Goal: Task Accomplishment & Management: Manage account settings

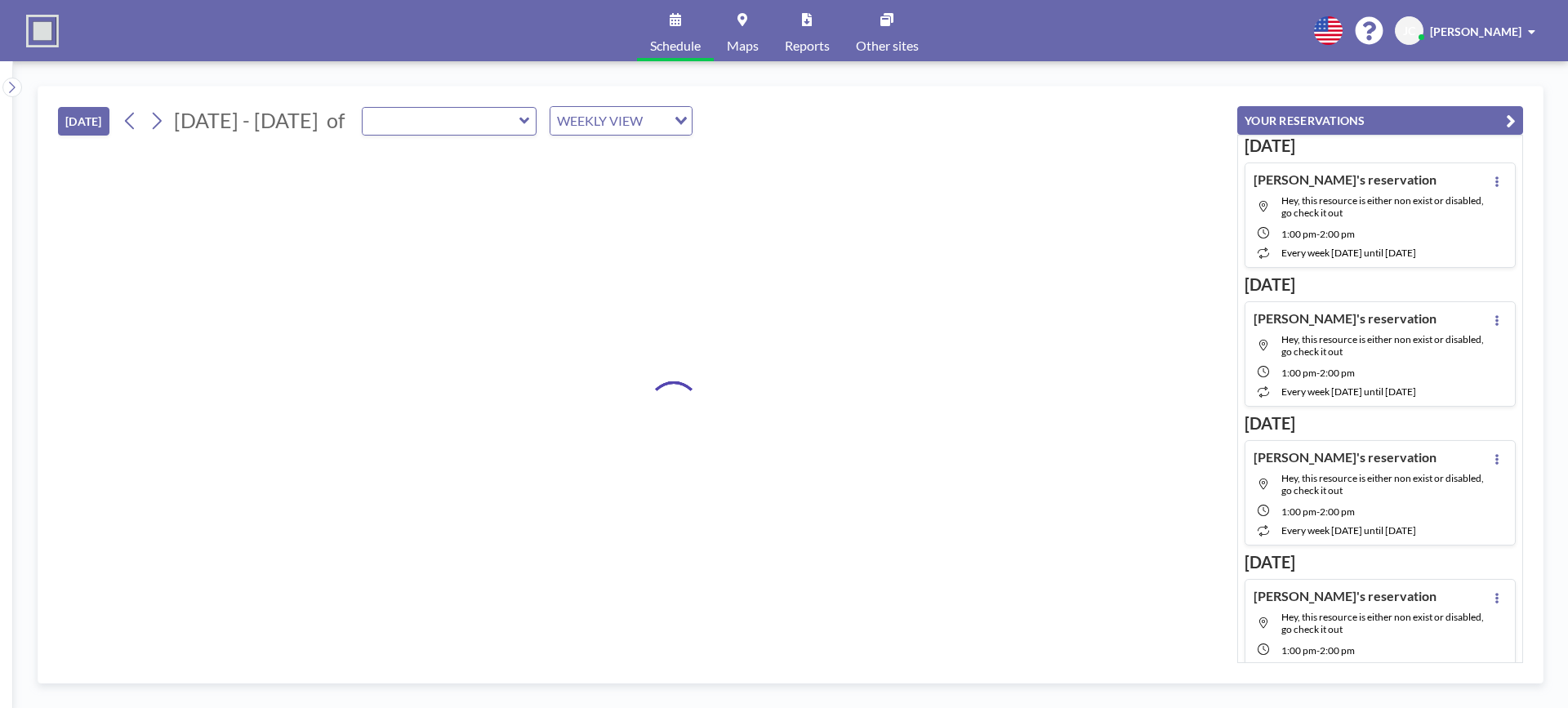
type input "Training Center"
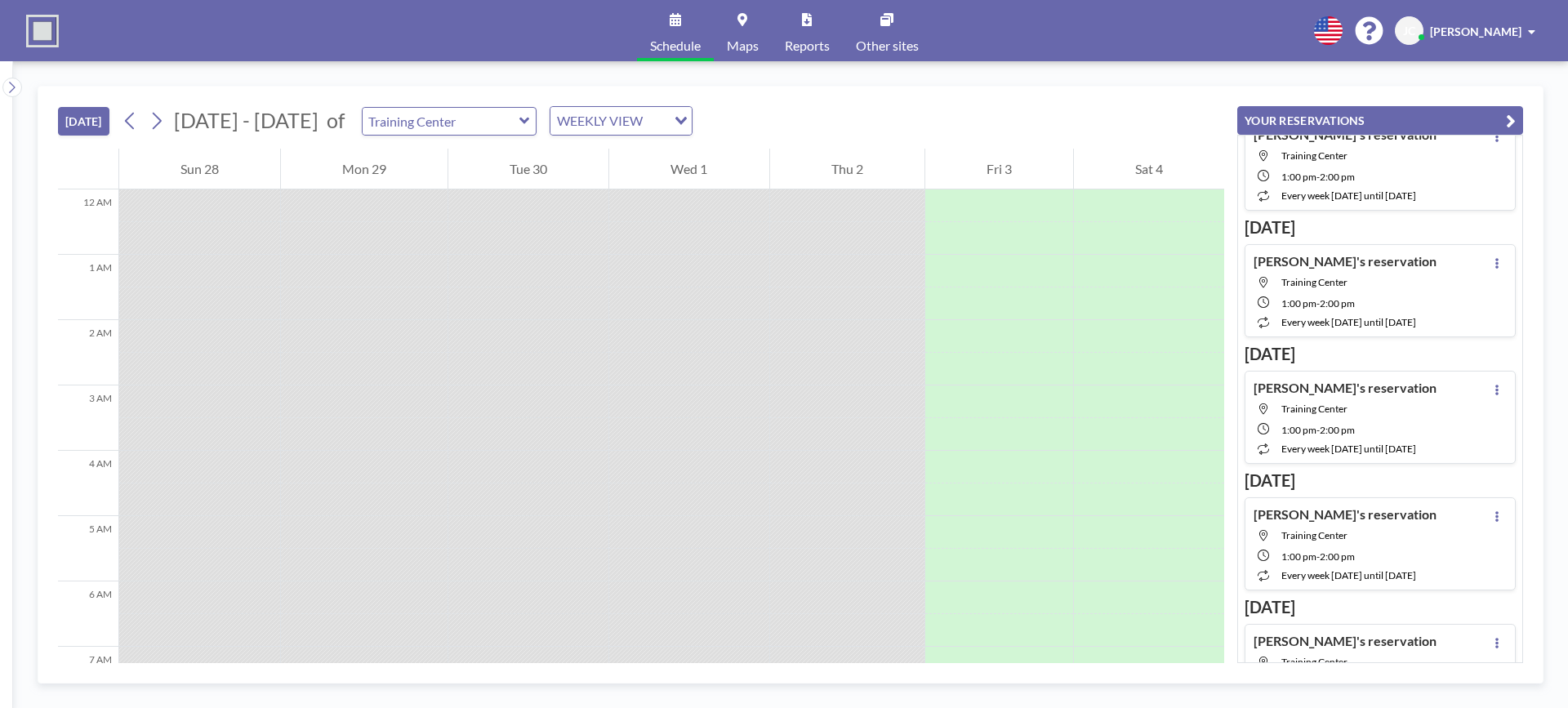
scroll to position [82, 0]
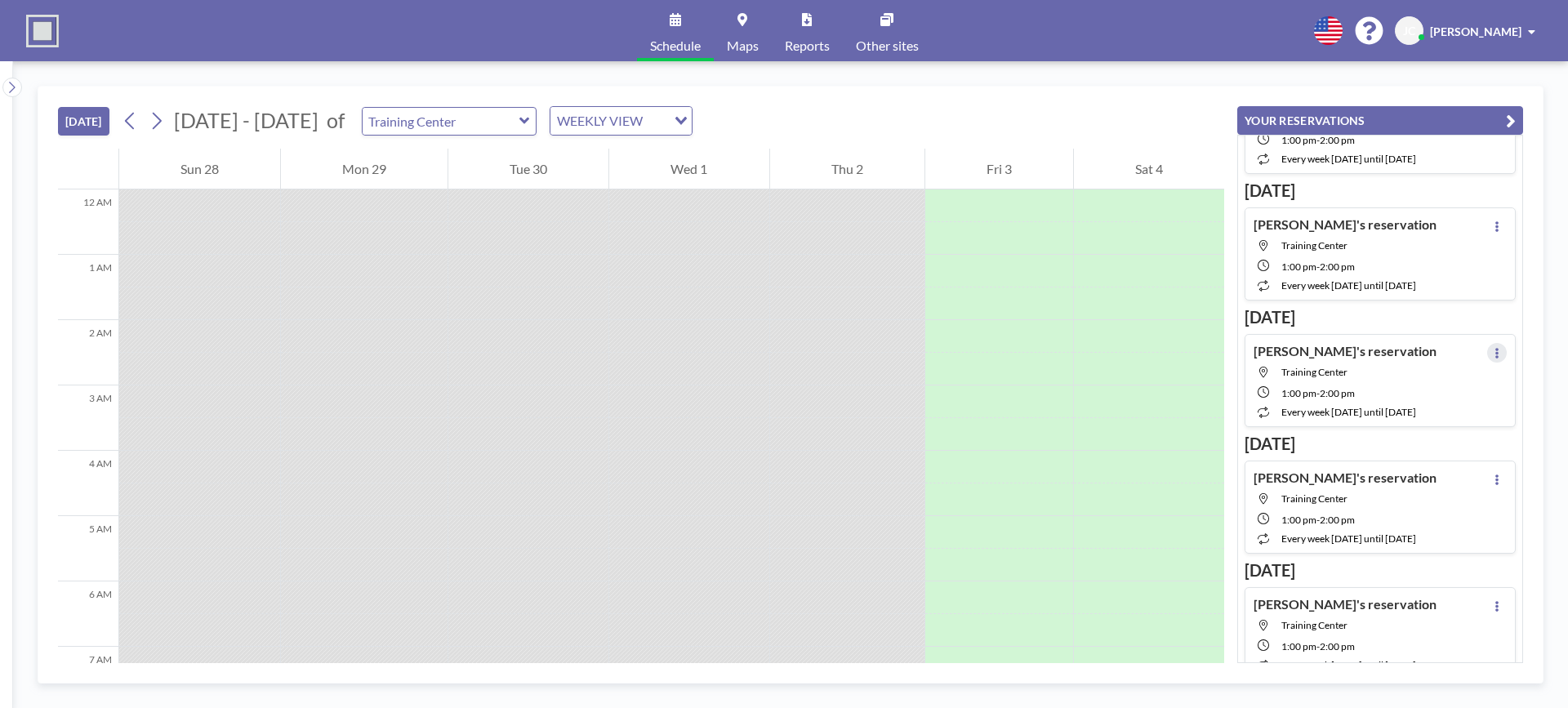
click at [1492, 358] on button at bounding box center [1497, 353] width 20 height 20
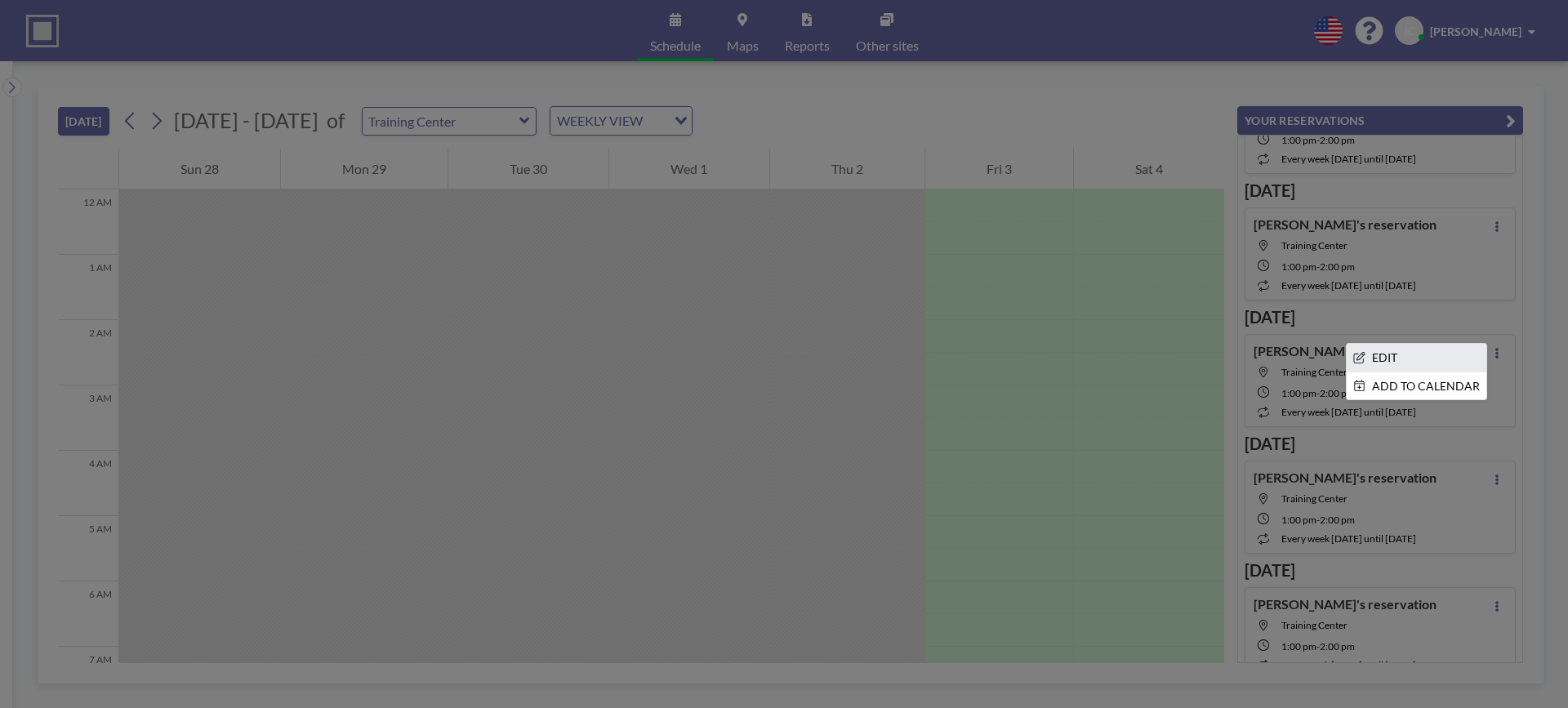
click at [1446, 362] on li "EDIT" at bounding box center [1415, 357] width 139 height 28
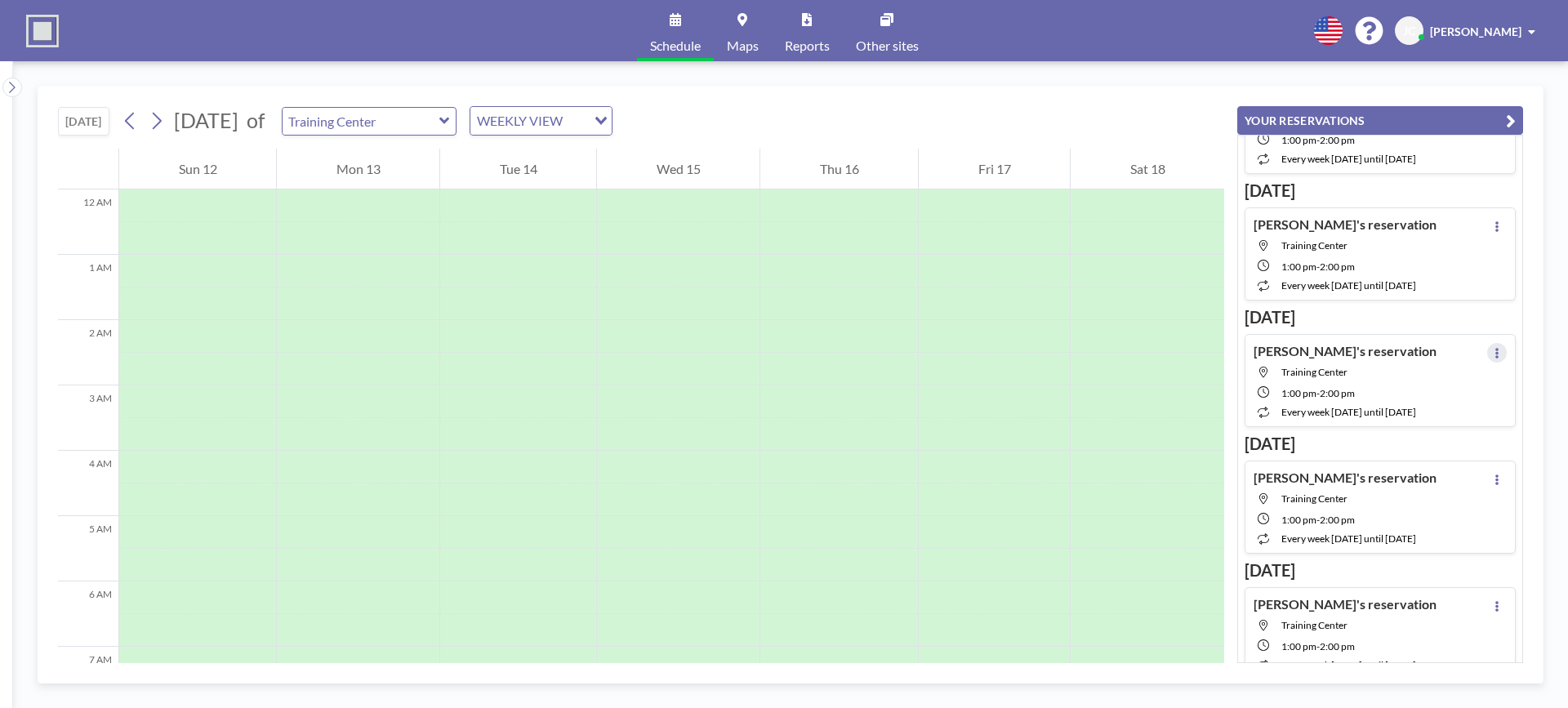
click at [1495, 353] on icon at bounding box center [1497, 353] width 4 height 11
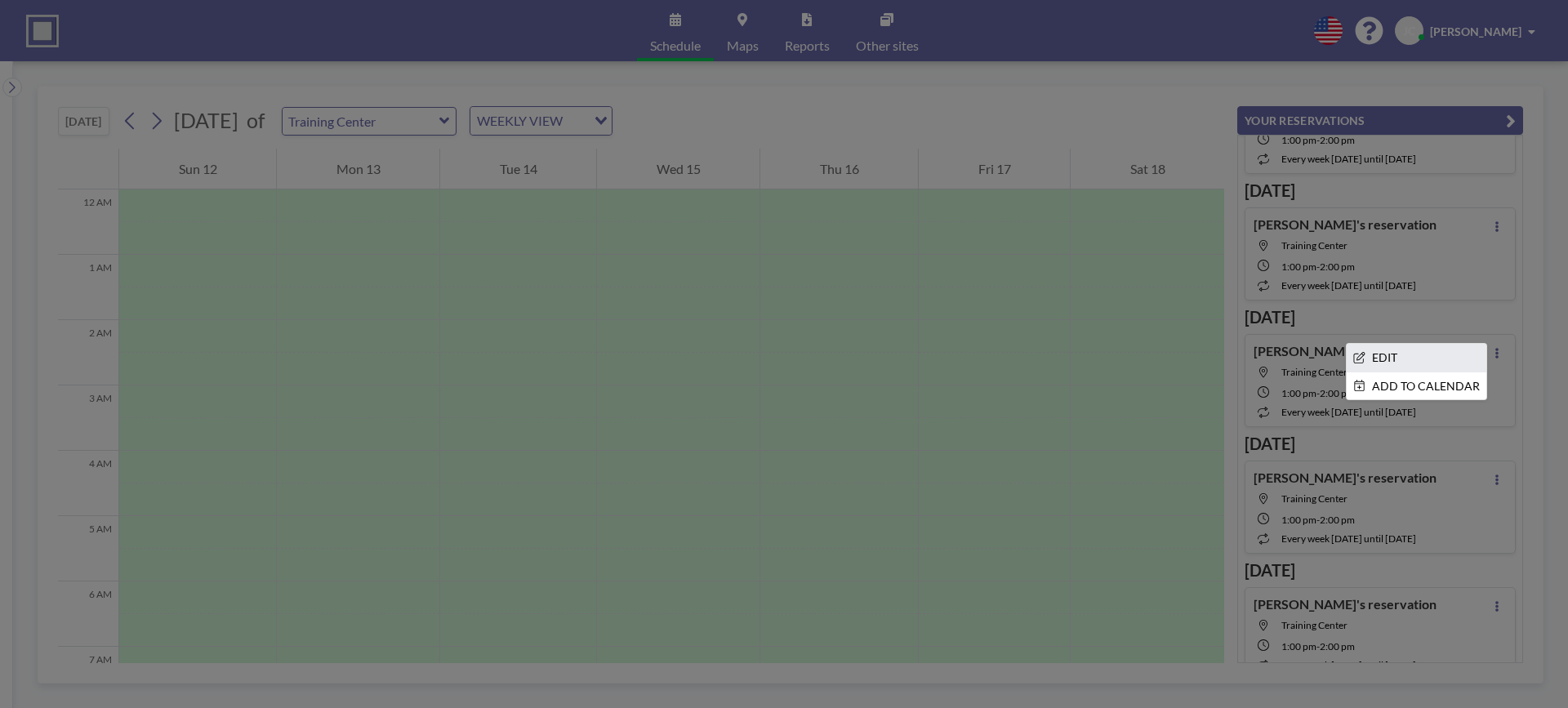
click at [1445, 360] on li "EDIT" at bounding box center [1415, 357] width 139 height 28
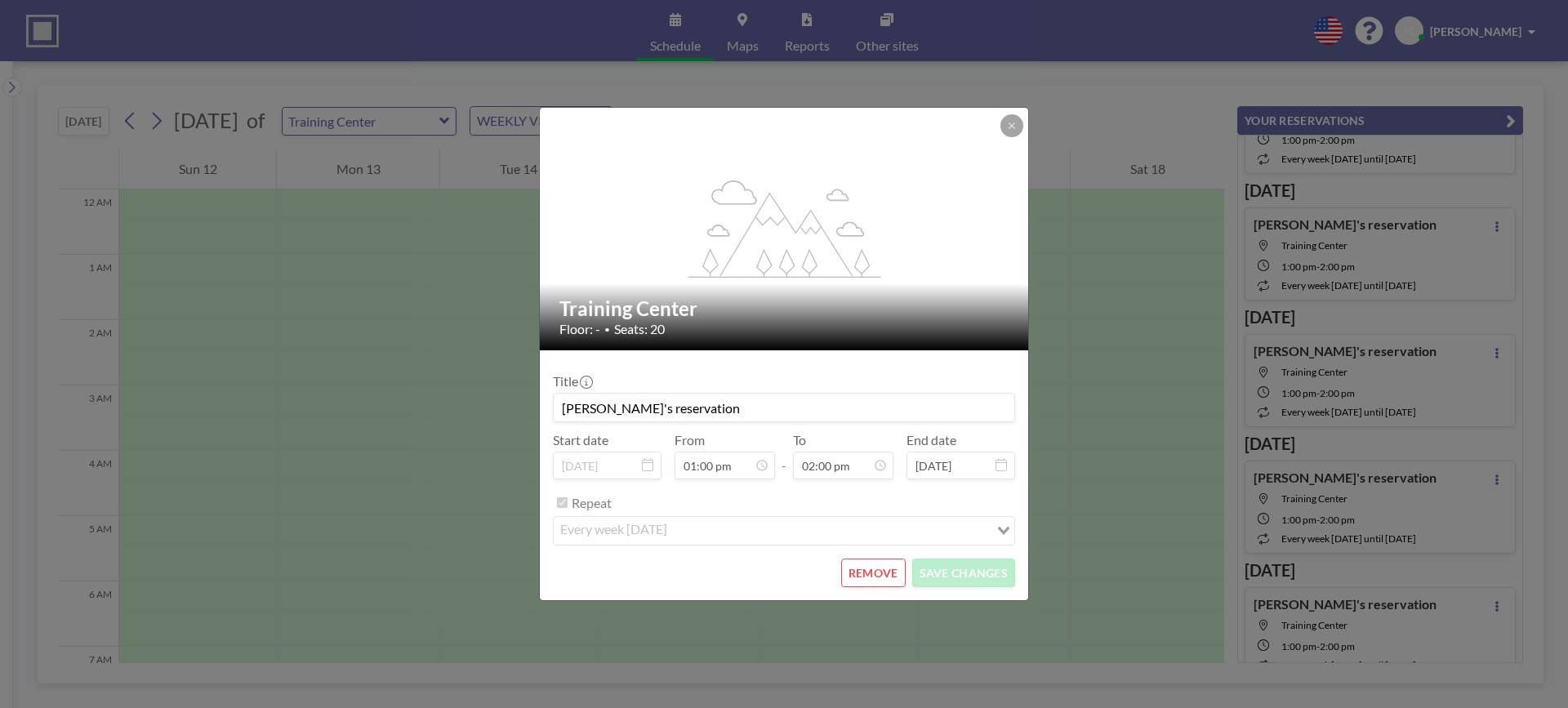
click at [881, 576] on button "REMOVE" at bounding box center [873, 572] width 65 height 28
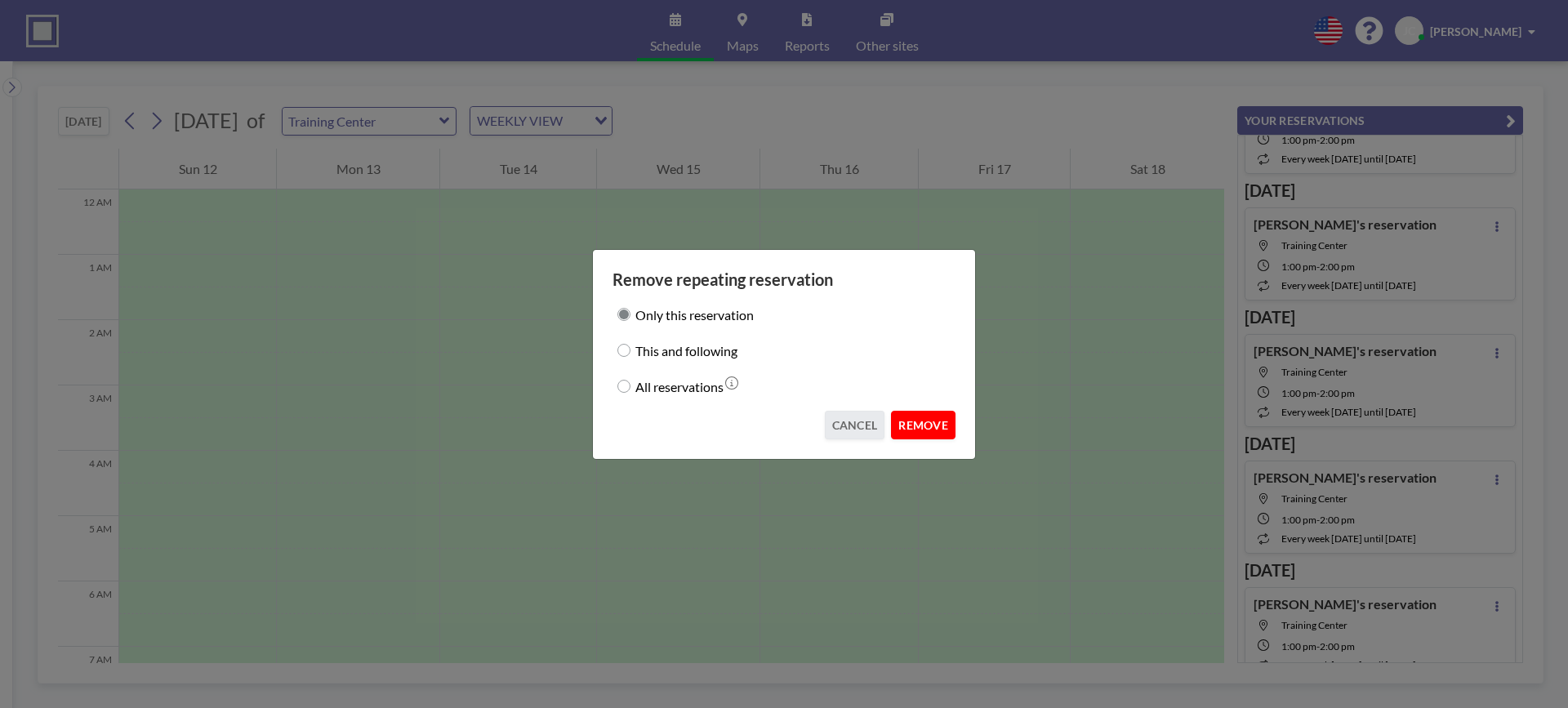
click at [931, 423] on button "REMOVE" at bounding box center [923, 425] width 65 height 28
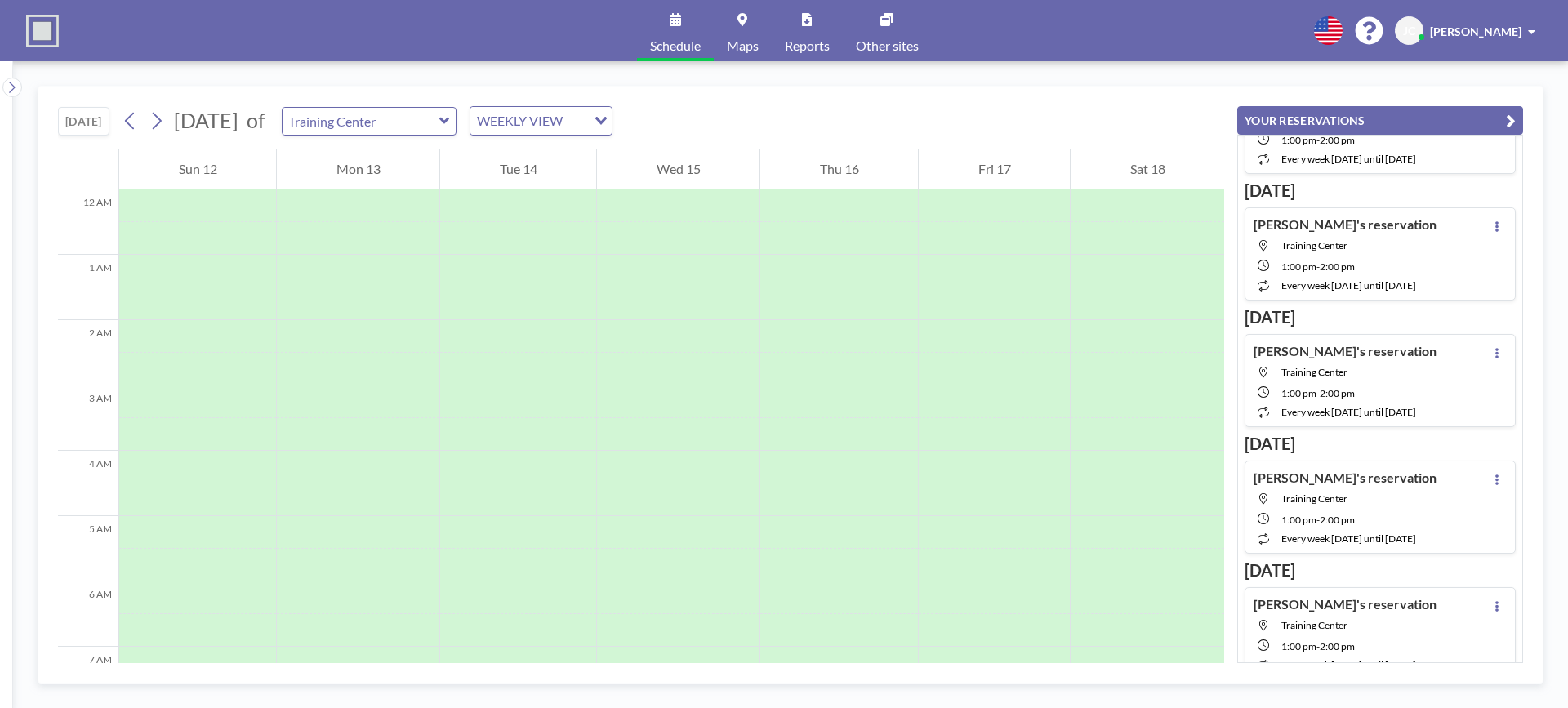
click at [1251, 455] on div "[DATE] [PERSON_NAME]'s reservation Training Center 1:00 PM - 2:00 PM every week…" at bounding box center [1380, 493] width 272 height 120
click at [1494, 478] on button at bounding box center [1497, 479] width 20 height 20
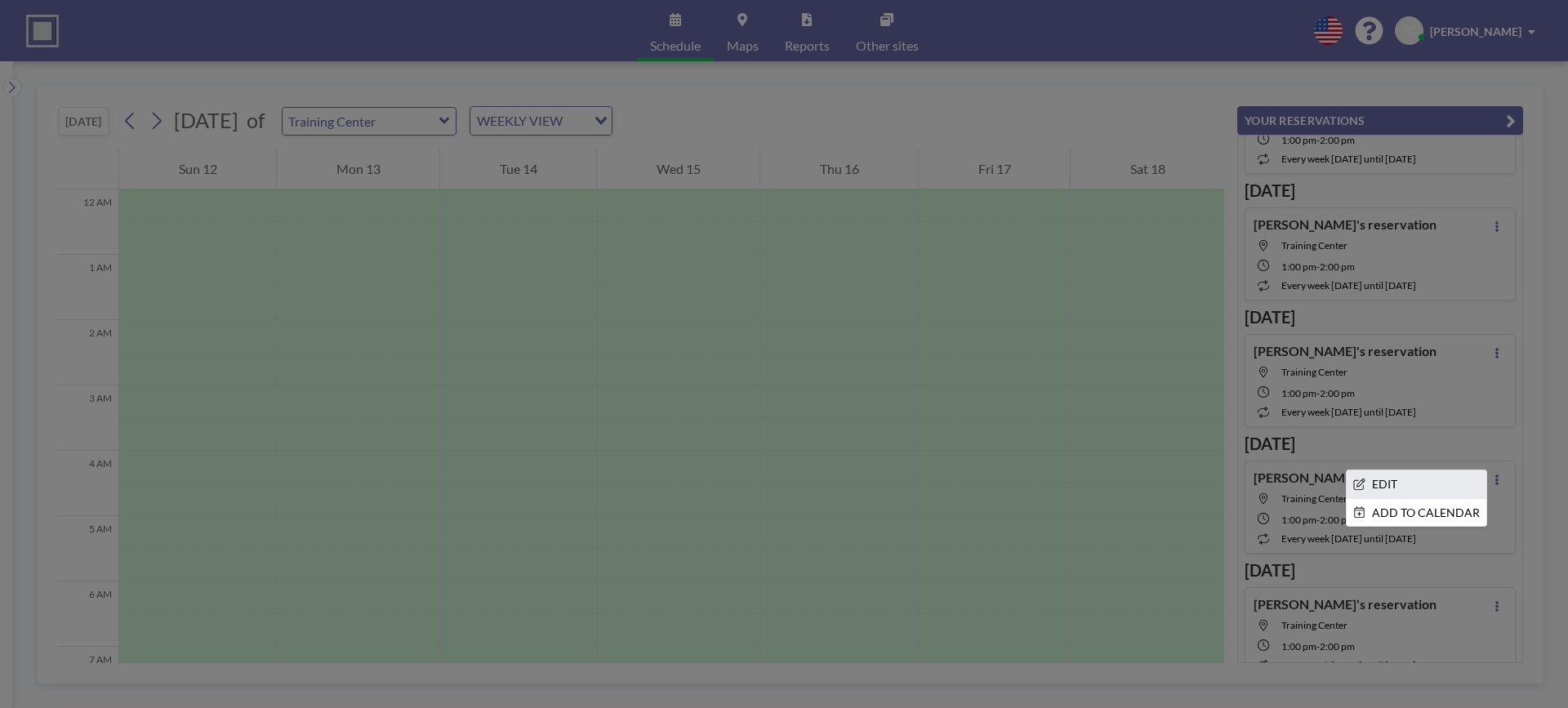
click at [1426, 484] on li "EDIT" at bounding box center [1415, 484] width 139 height 28
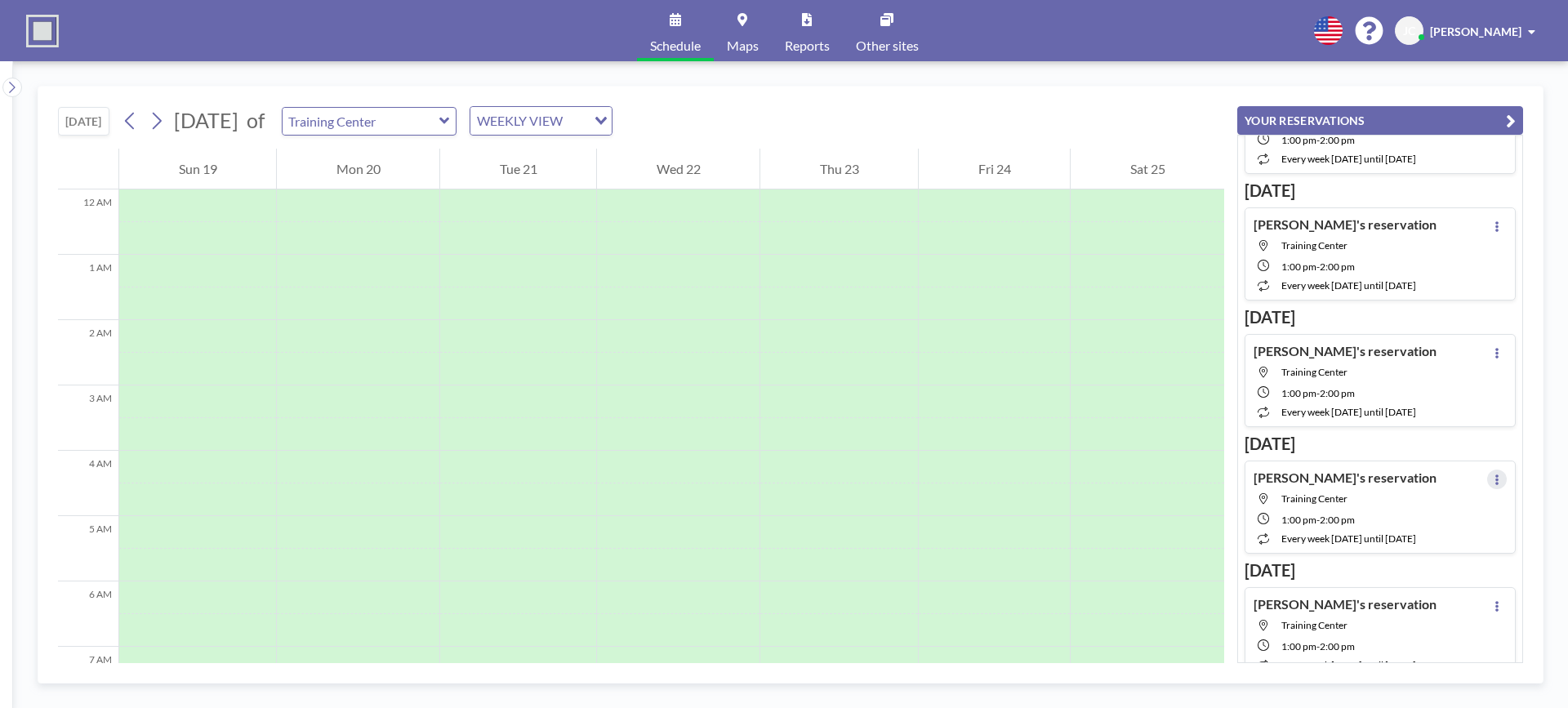
click at [1493, 476] on button at bounding box center [1497, 479] width 20 height 20
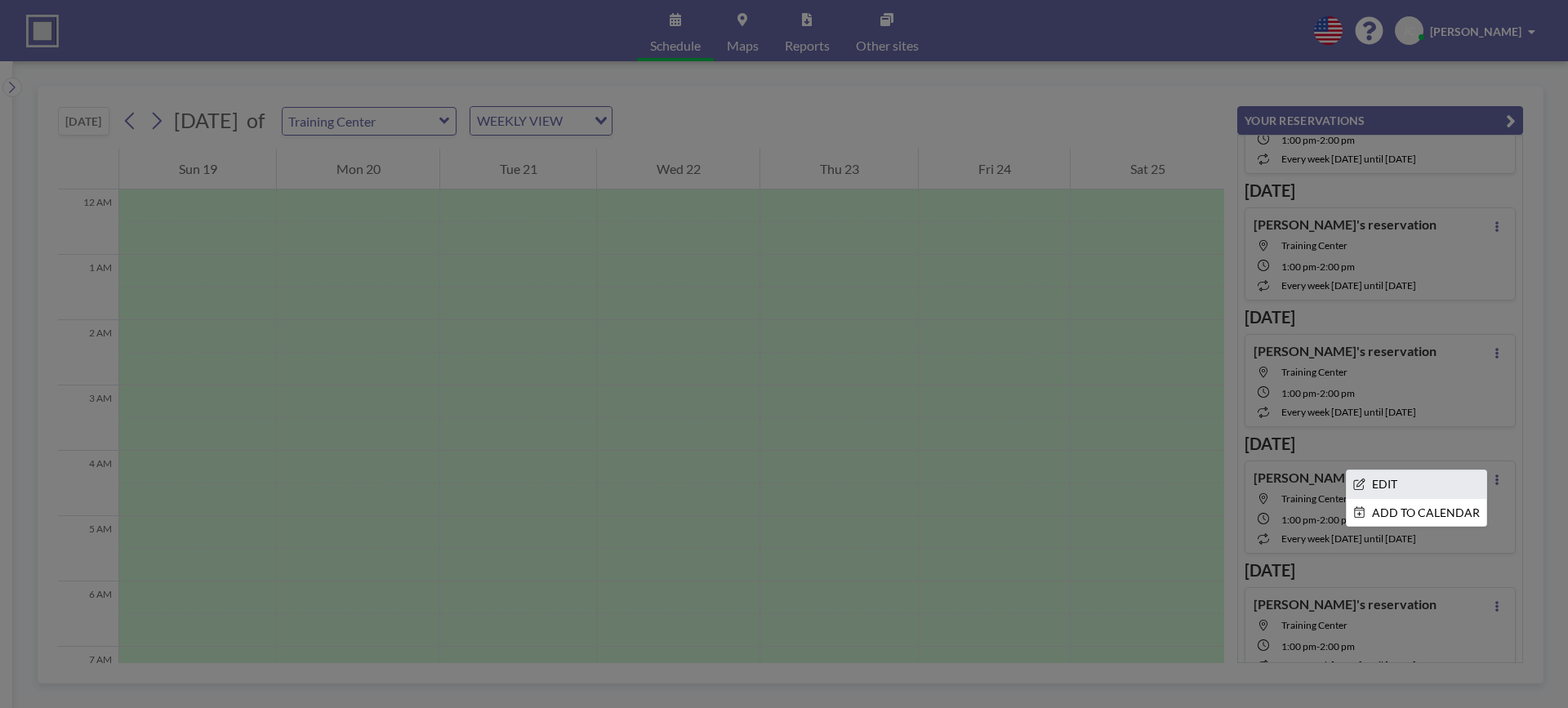
click at [1385, 490] on li "EDIT" at bounding box center [1415, 484] width 139 height 28
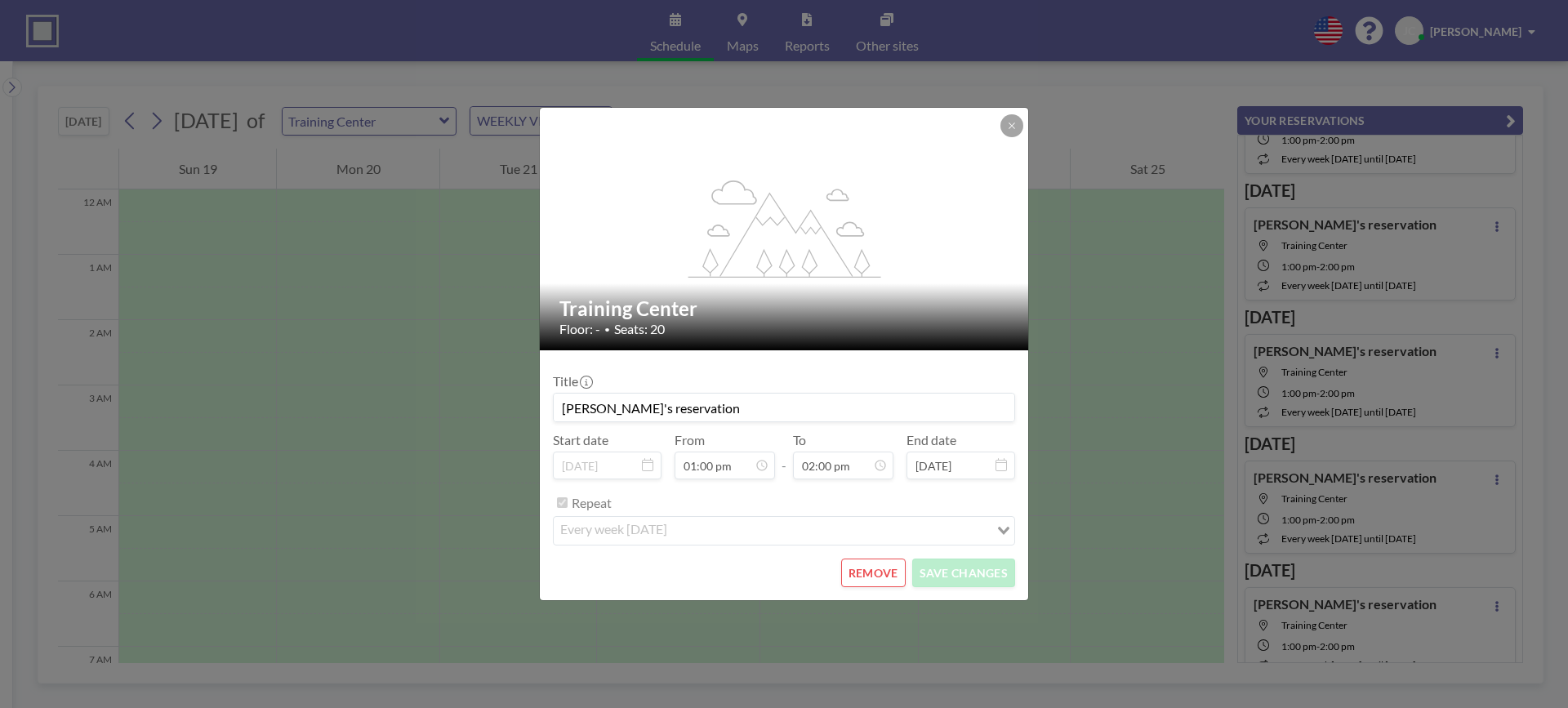
click at [879, 568] on button "REMOVE" at bounding box center [873, 572] width 65 height 28
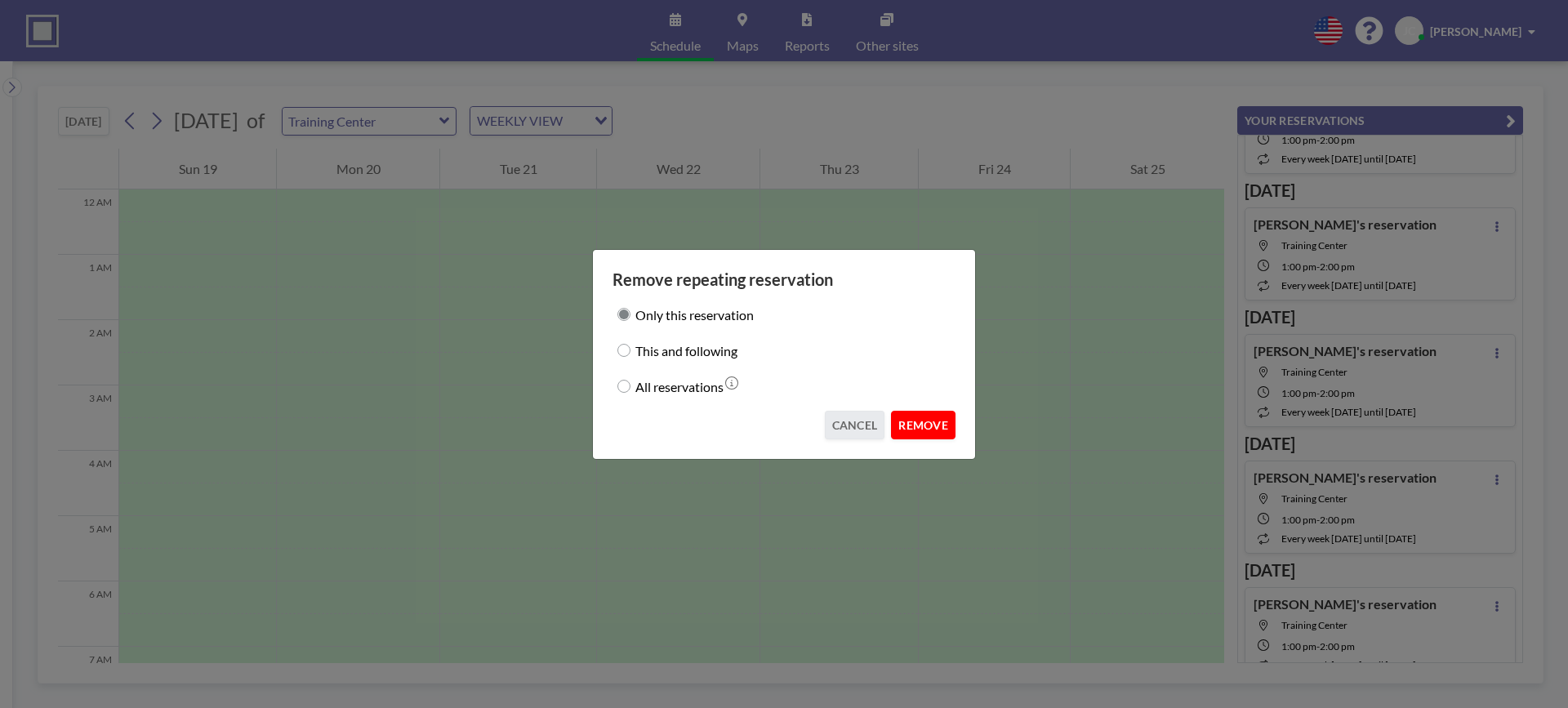
click at [906, 430] on button "REMOVE" at bounding box center [923, 425] width 65 height 28
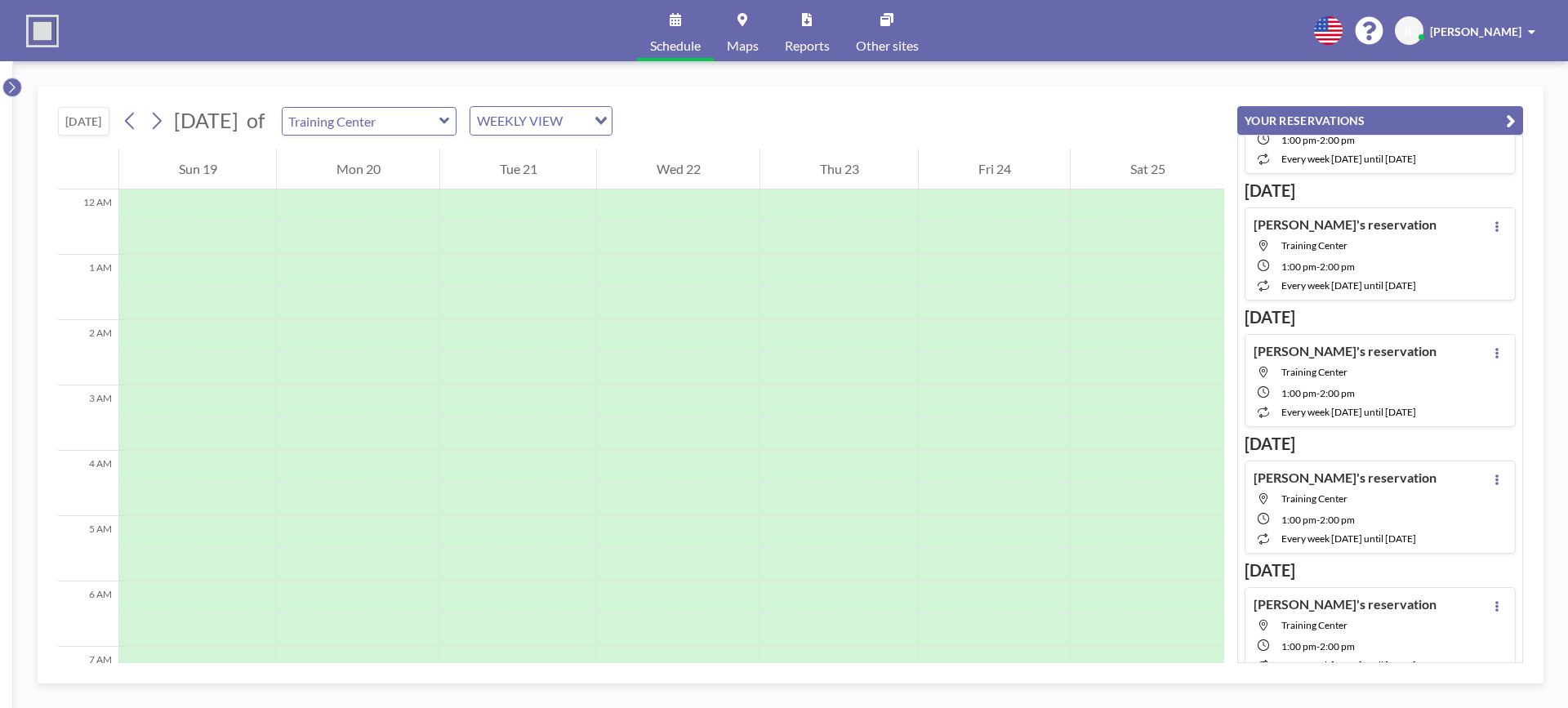
click at [8, 86] on icon at bounding box center [12, 87] width 11 height 16
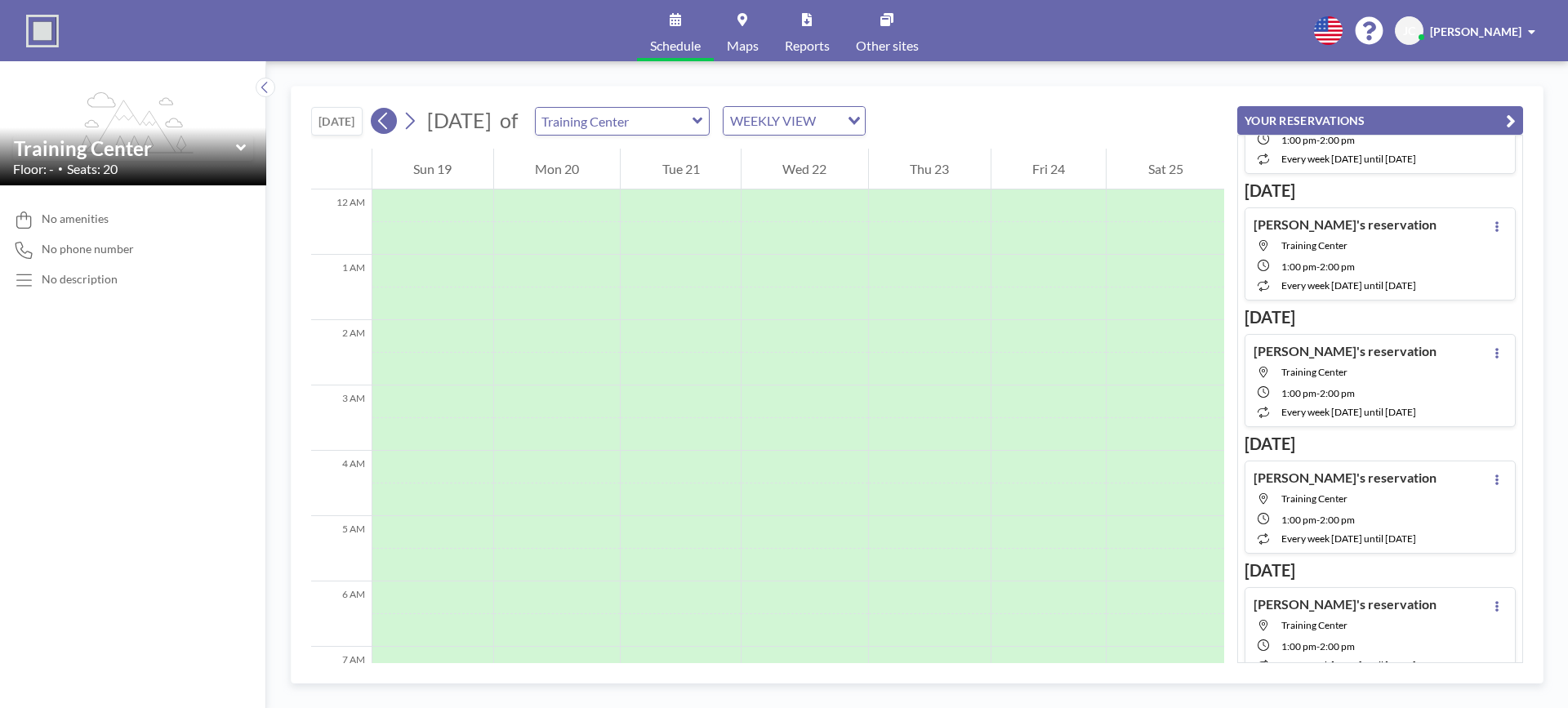
click at [380, 128] on icon at bounding box center [382, 121] width 15 height 25
click at [405, 130] on icon at bounding box center [409, 121] width 15 height 25
click at [390, 126] on icon at bounding box center [382, 121] width 15 height 25
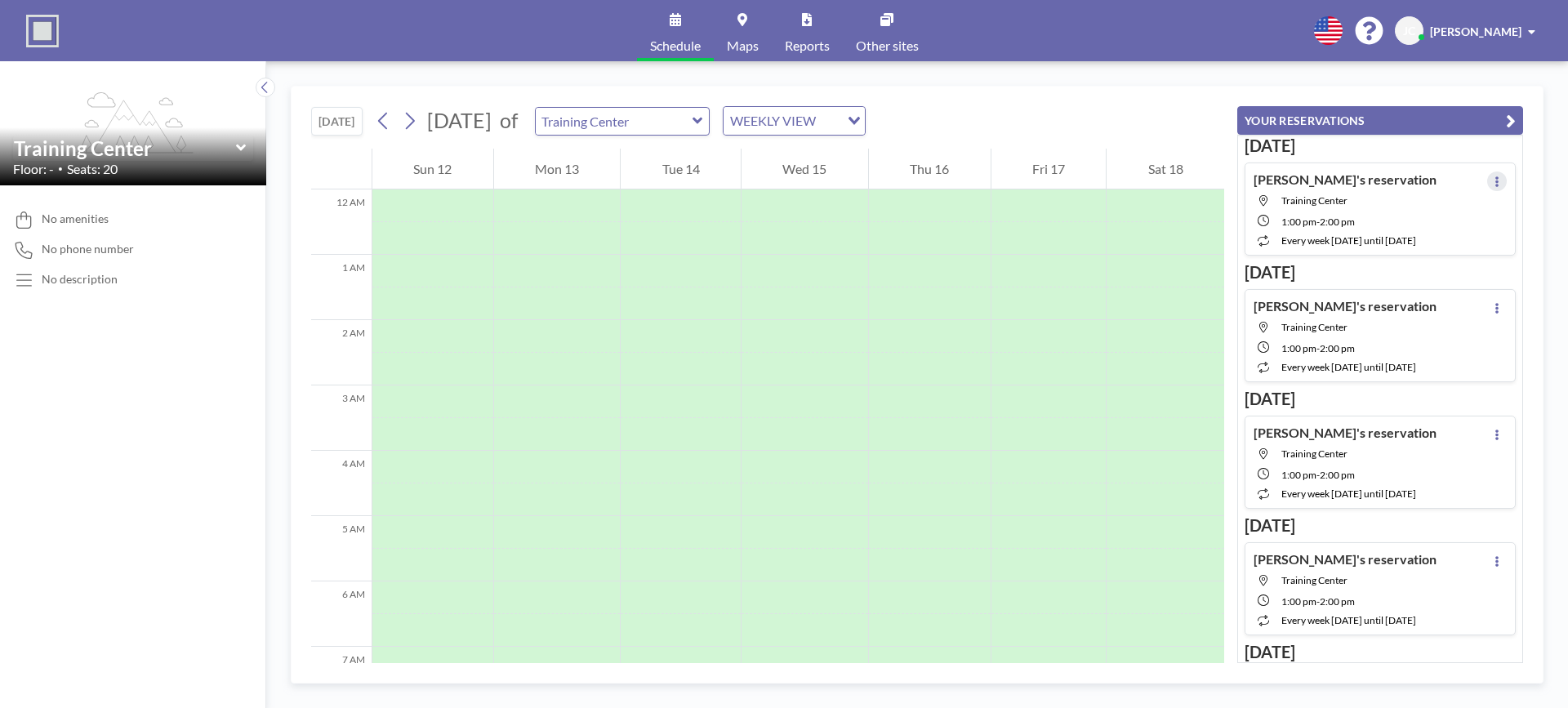
click at [1495, 177] on icon at bounding box center [1497, 182] width 4 height 11
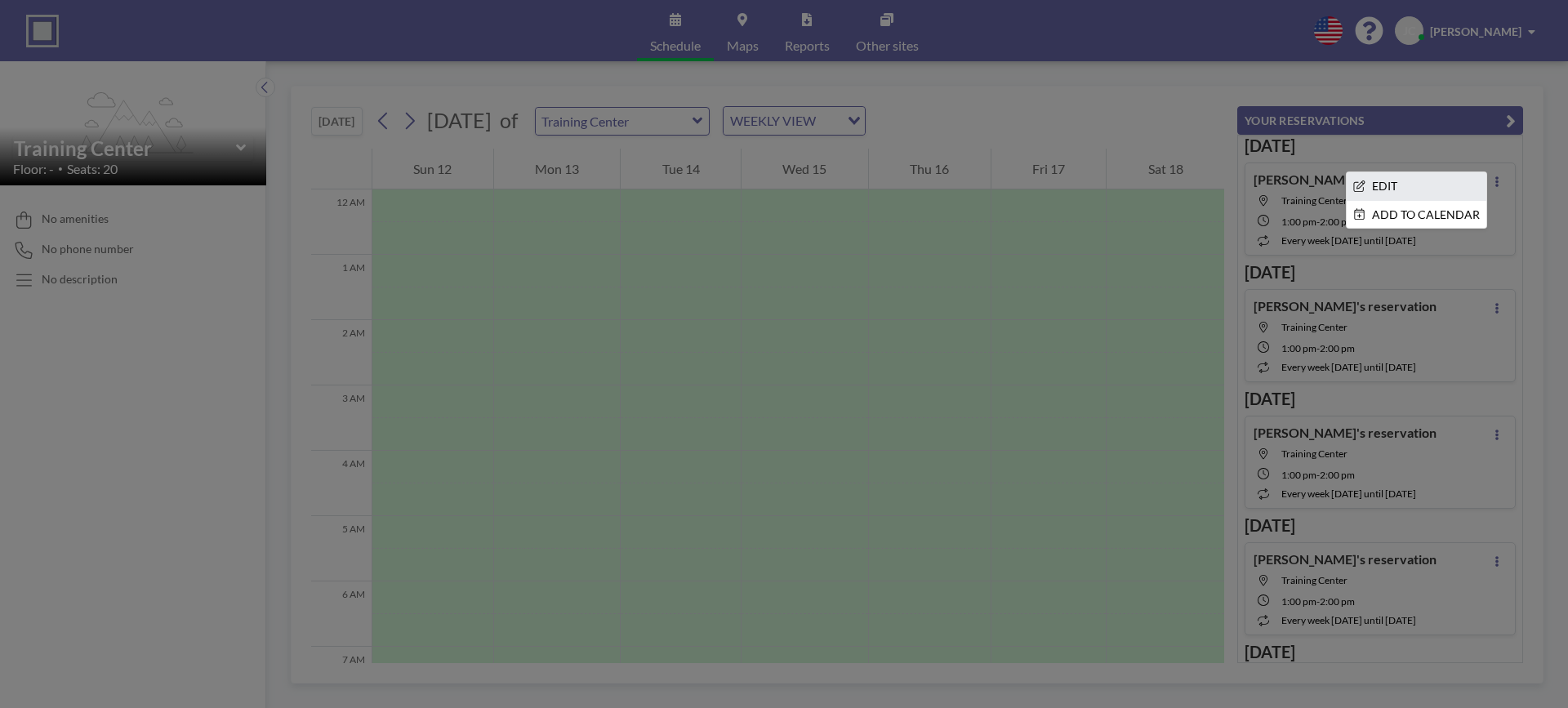
click at [1441, 193] on li "EDIT" at bounding box center [1415, 185] width 139 height 28
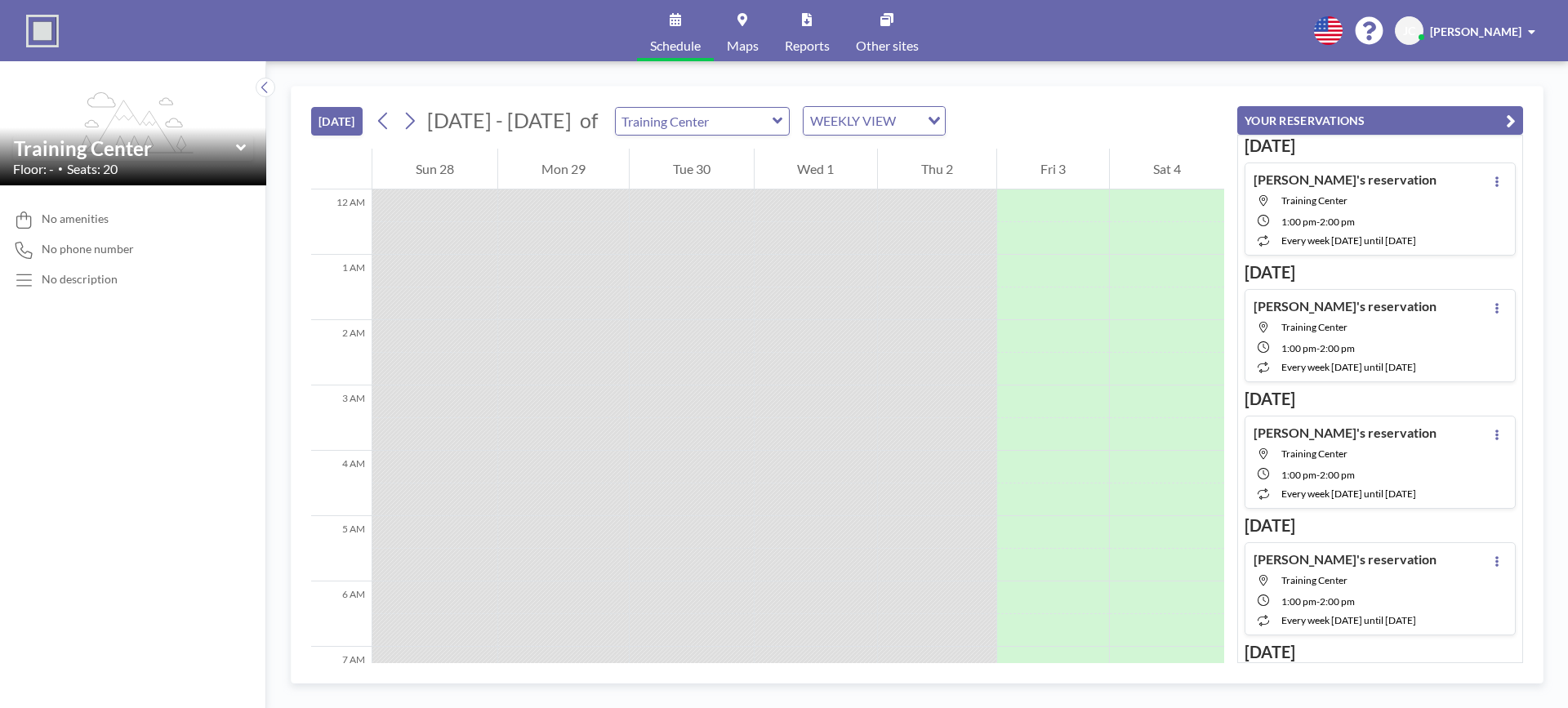
click at [72, 274] on div "No description" at bounding box center [80, 279] width 76 height 15
click at [47, 21] on img at bounding box center [42, 31] width 33 height 33
click at [674, 42] on span "Schedule" at bounding box center [675, 45] width 51 height 13
click at [380, 125] on icon at bounding box center [382, 121] width 15 height 25
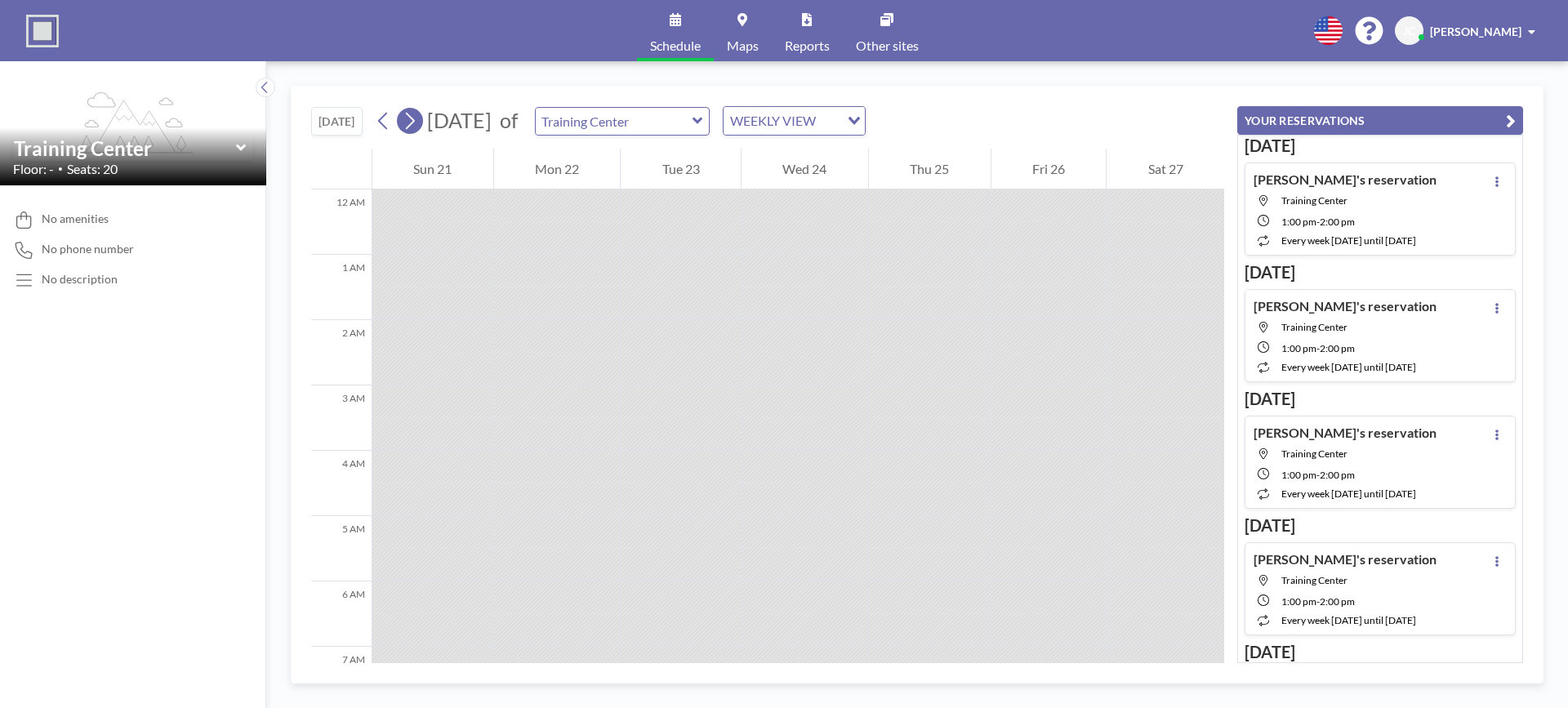
click at [422, 124] on button at bounding box center [409, 120] width 26 height 26
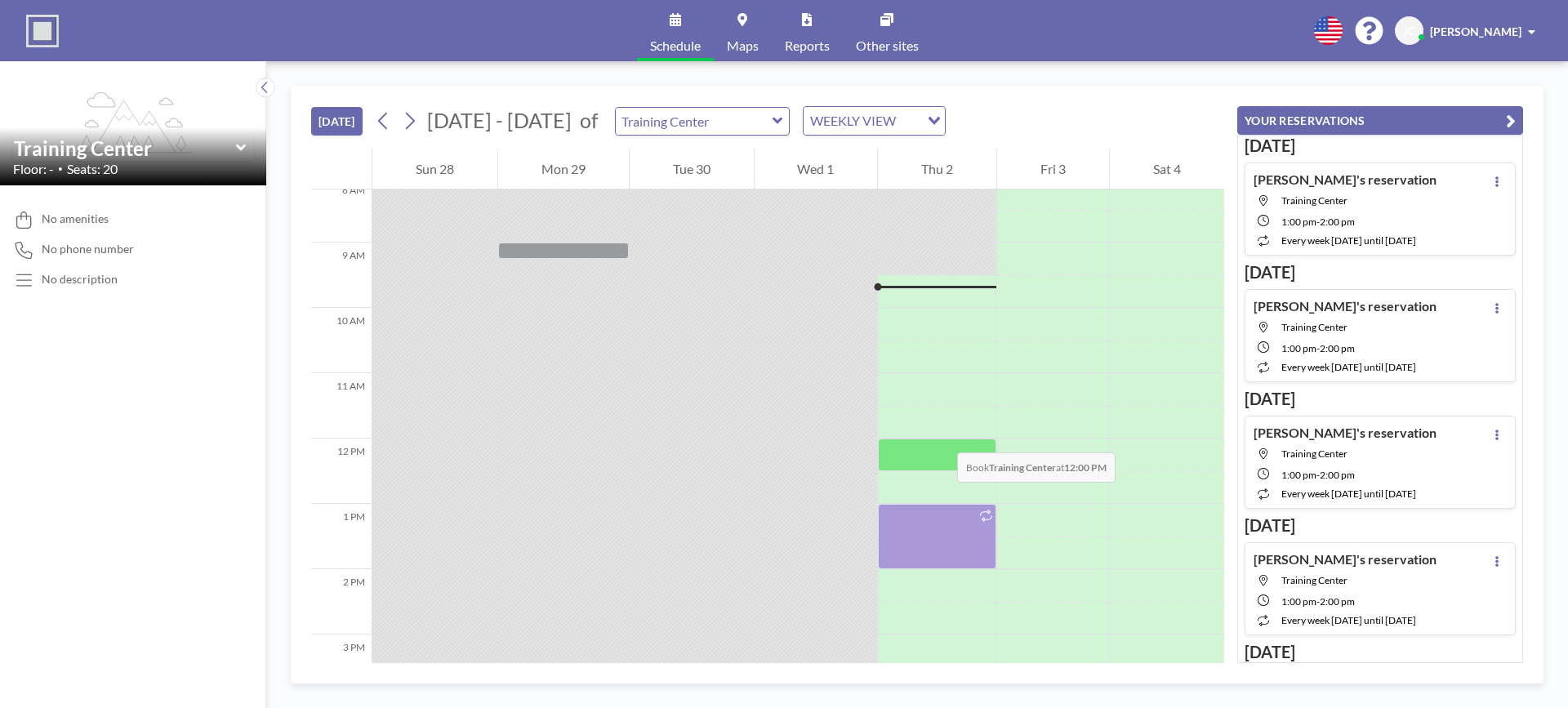
scroll to position [571, 0]
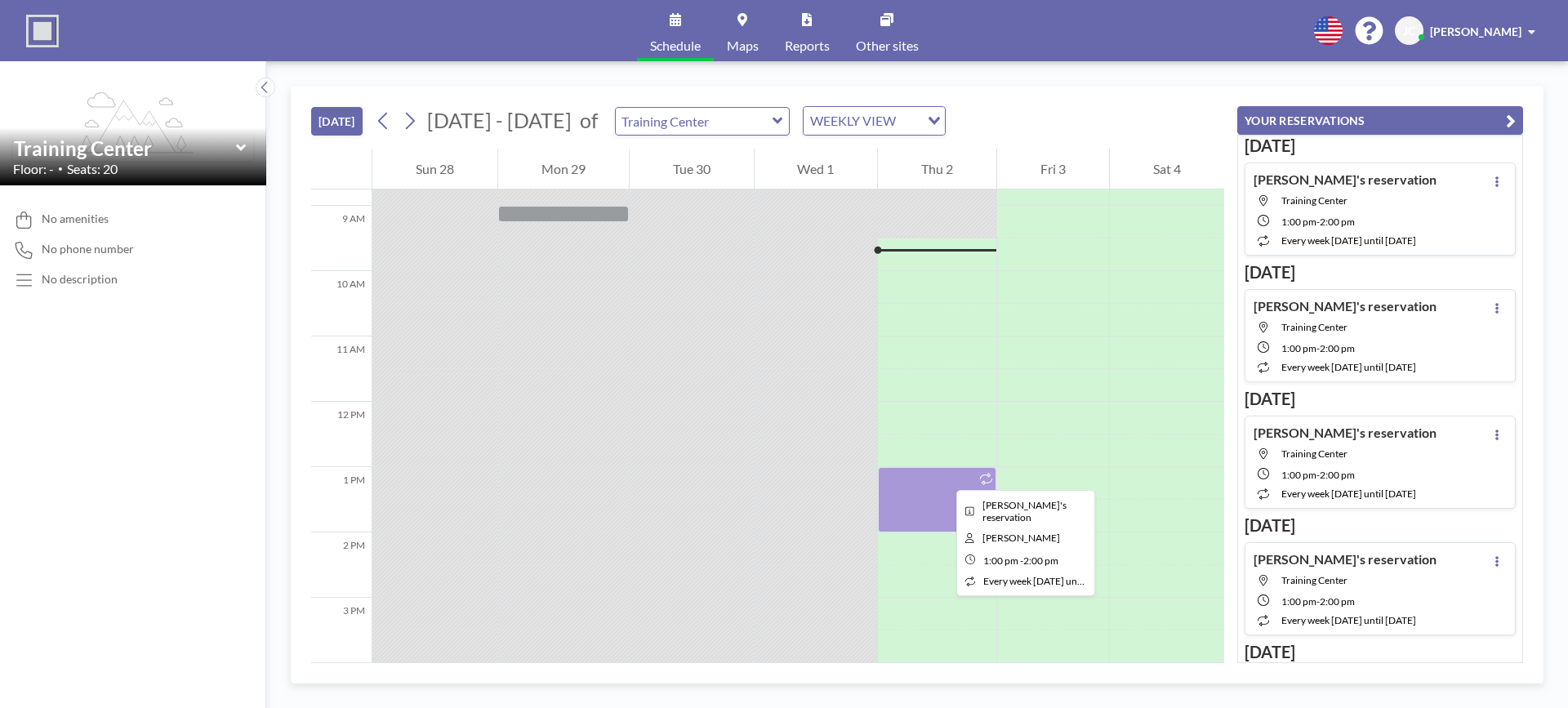
click at [943, 476] on div at bounding box center [936, 500] width 118 height 66
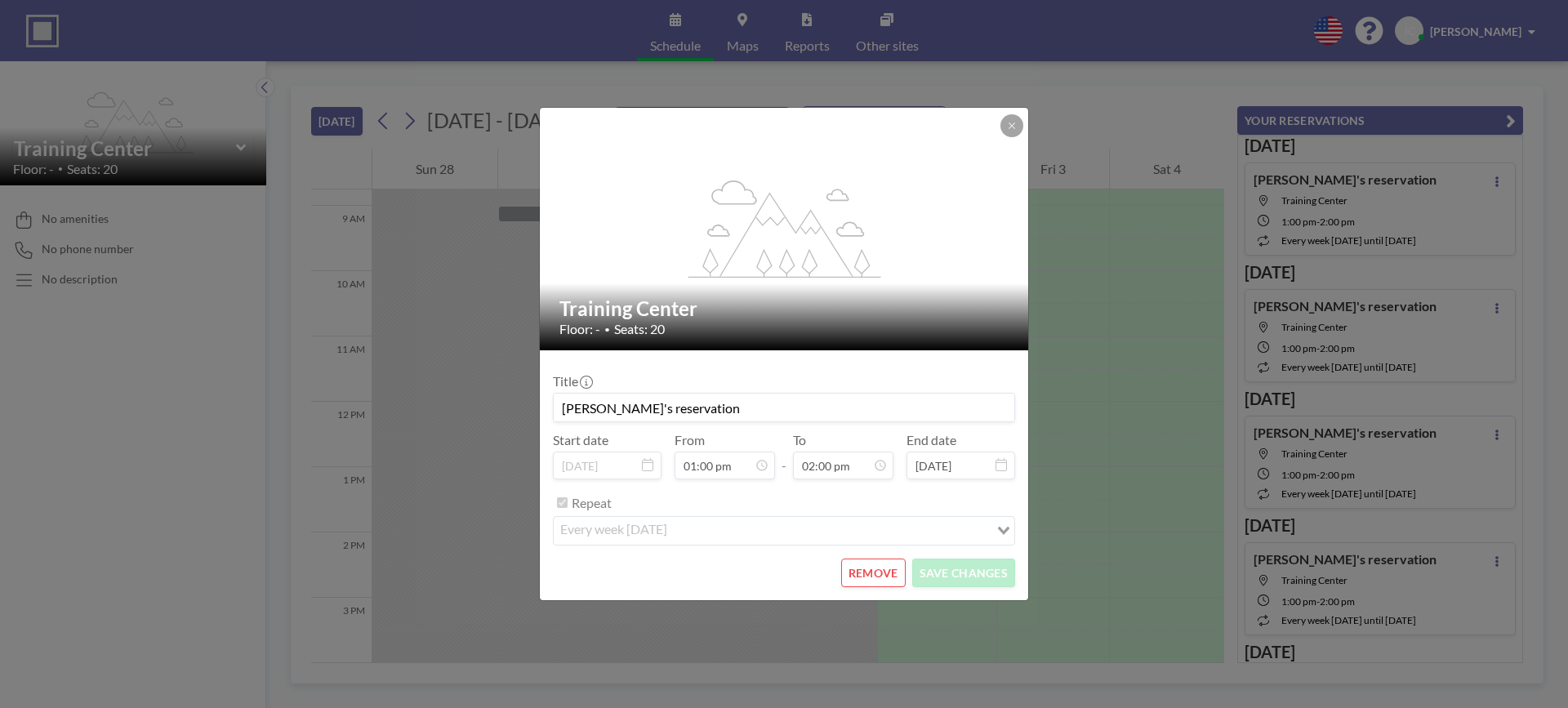
click at [1011, 532] on div "Loading..." at bounding box center [1001, 530] width 26 height 25
click at [1020, 519] on form "Title [PERSON_NAME]'s reservation Start date [DATE] From 01:00 pm - To 02:00 pm…" at bounding box center [784, 476] width 488 height 250
click at [1020, 531] on form "Title [PERSON_NAME]'s reservation Start date [DATE] From 01:00 pm - To 02:00 pm…" at bounding box center [784, 476] width 488 height 250
click at [995, 532] on div "Loading..." at bounding box center [1001, 530] width 26 height 25
click at [861, 574] on button "REMOVE" at bounding box center [873, 572] width 65 height 28
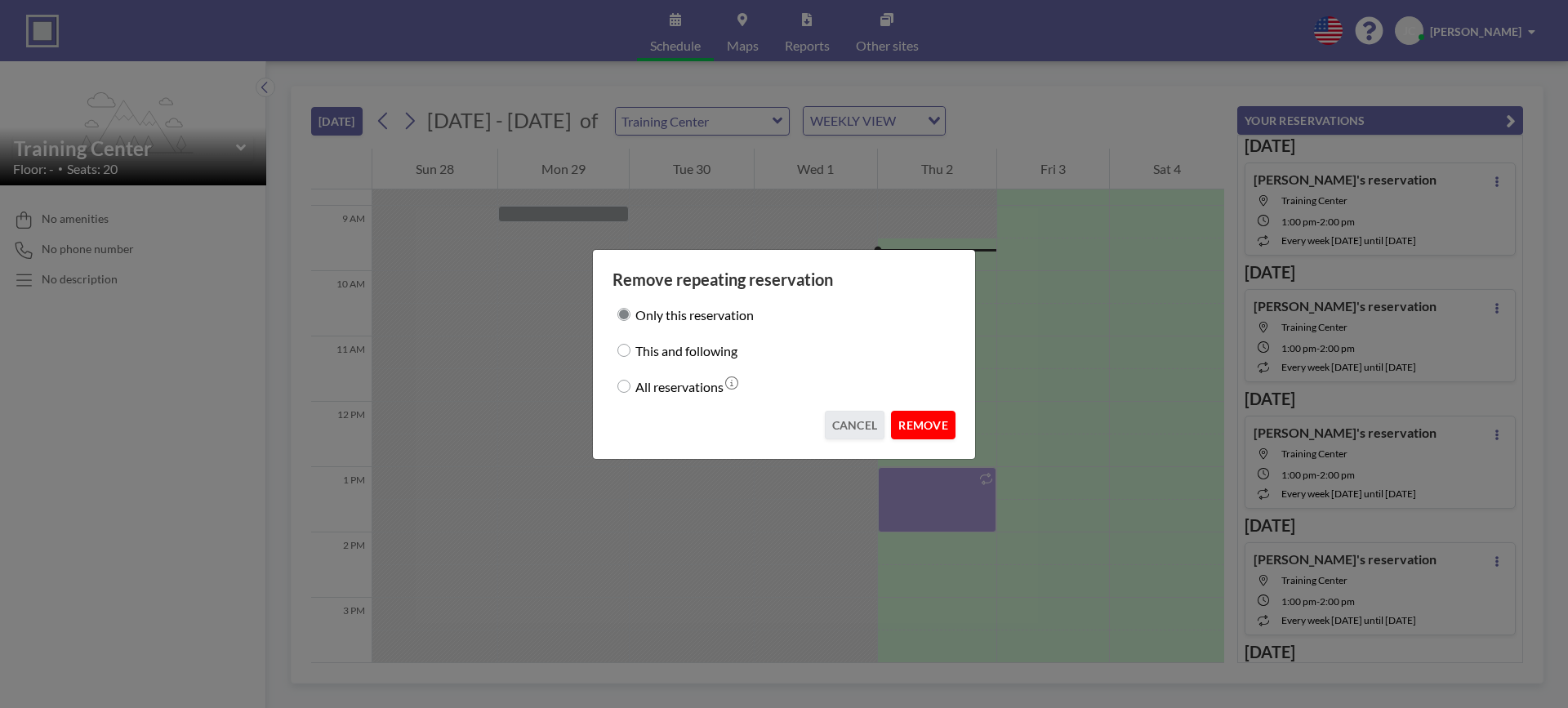
click at [923, 427] on button "REMOVE" at bounding box center [923, 425] width 65 height 28
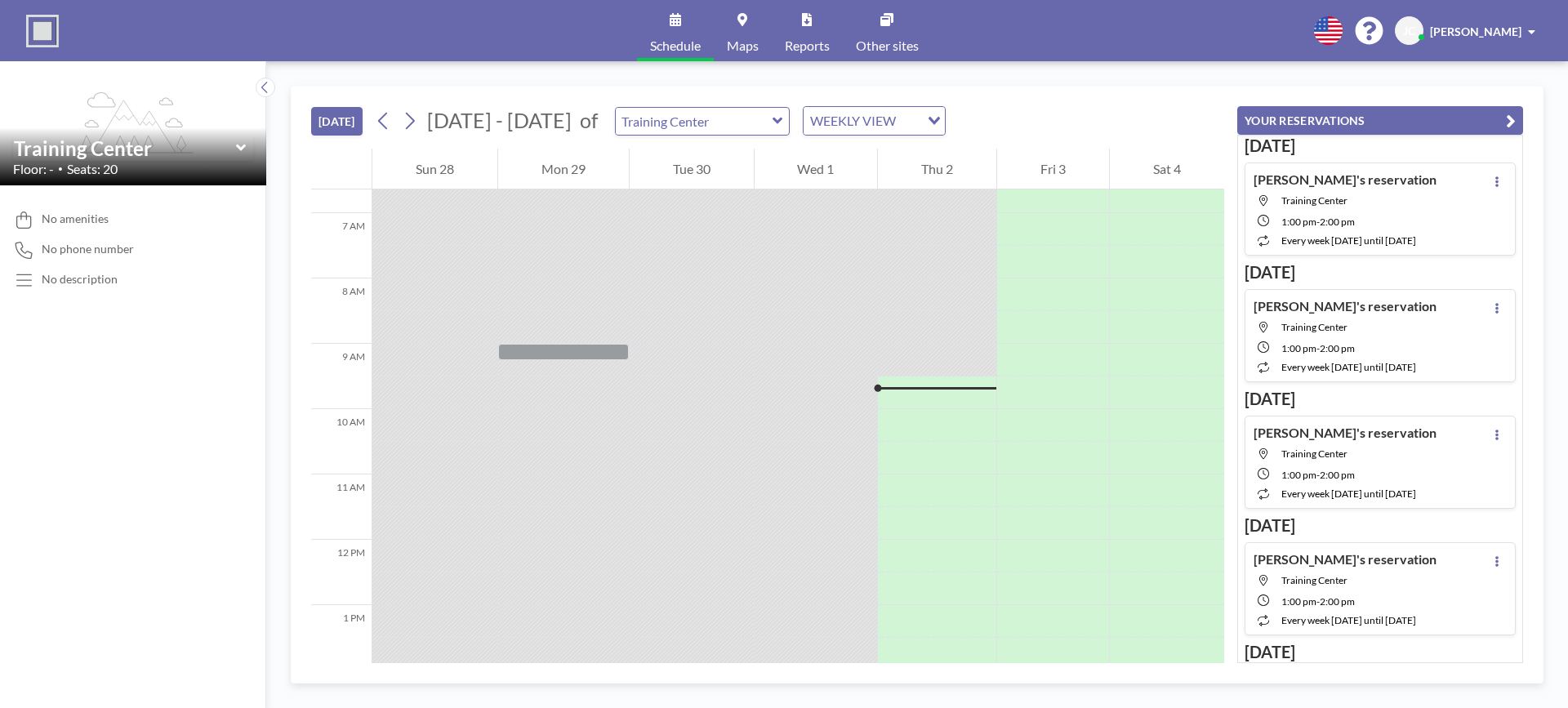
scroll to position [204, 0]
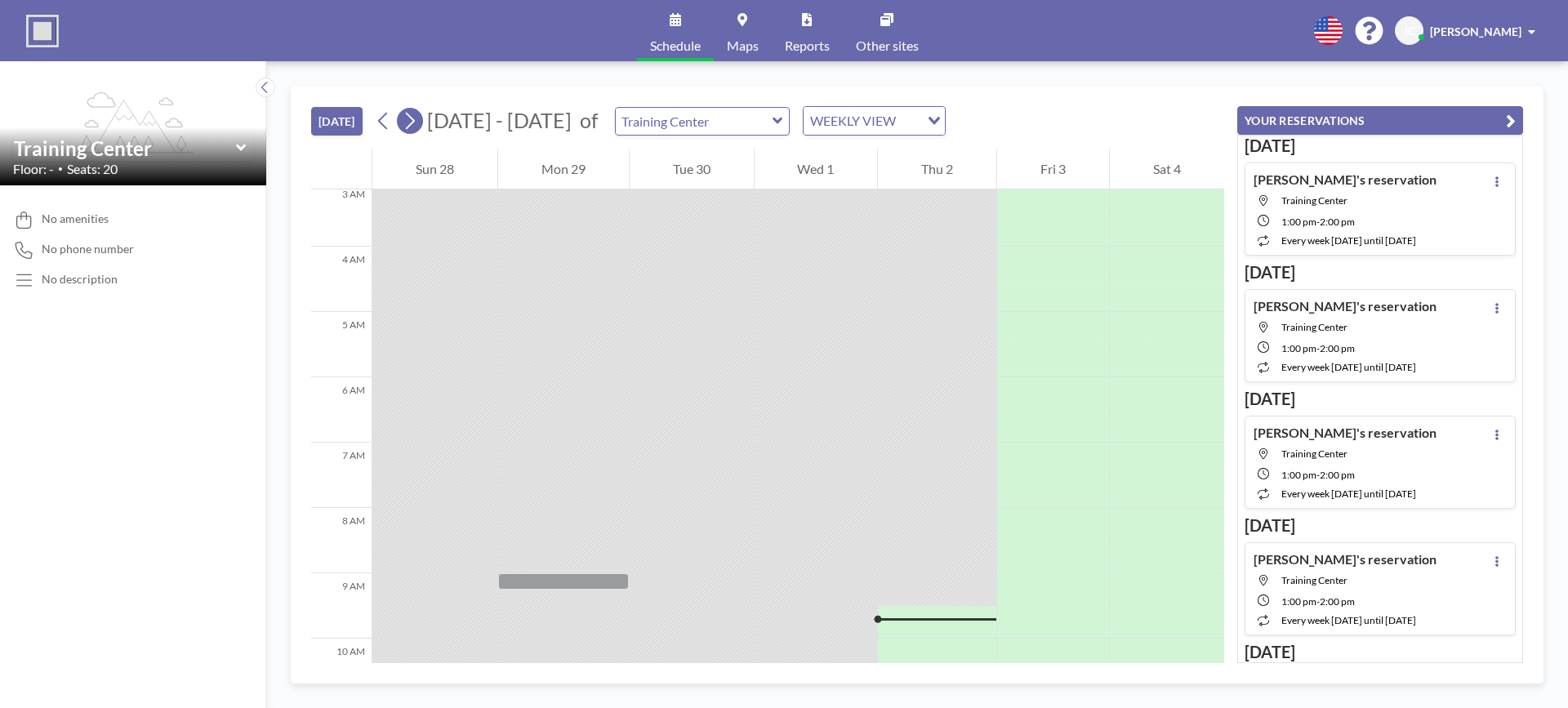
click at [401, 119] on button at bounding box center [409, 120] width 26 height 26
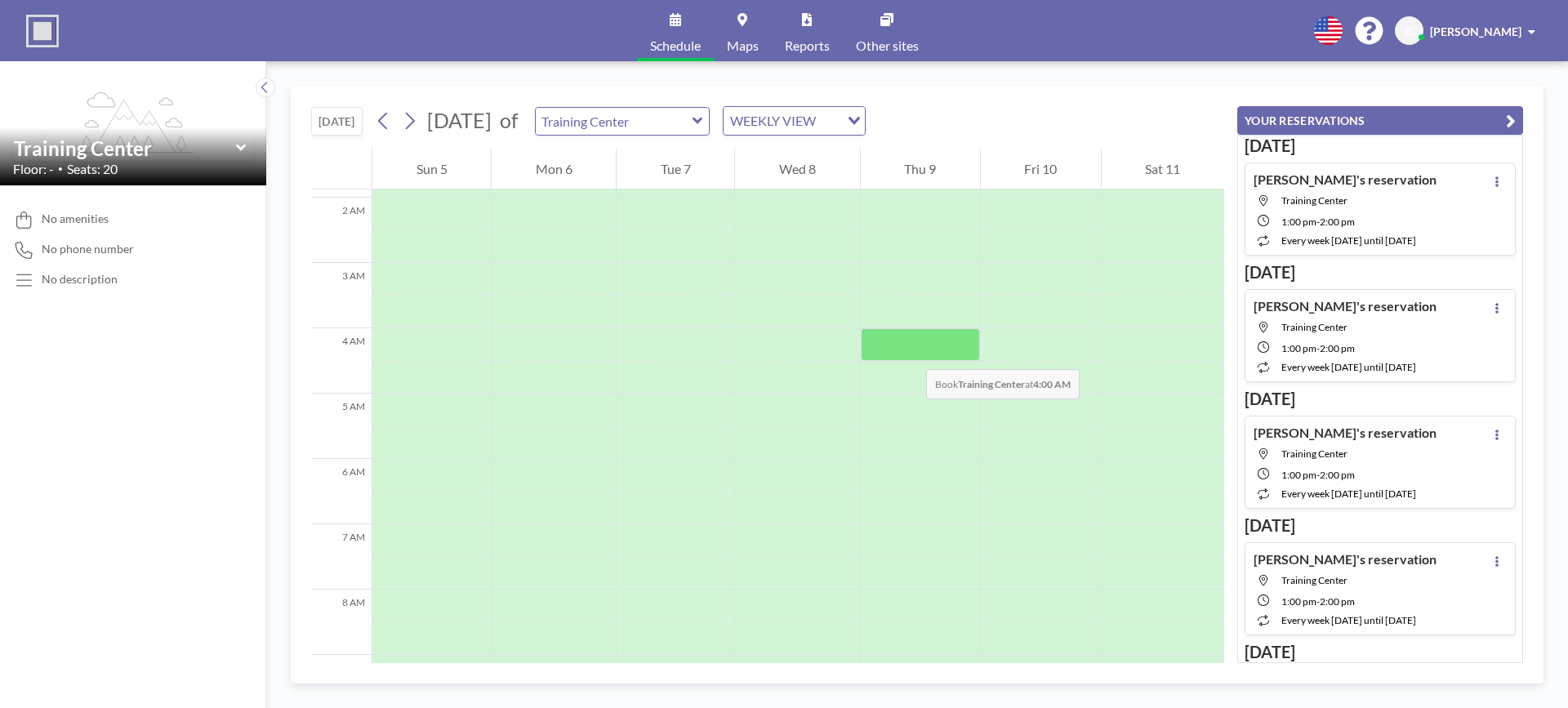
scroll to position [0, 0]
click at [1509, 51] on div "Schedule Maps Reports Other sites English Polski 日本語 Española [PERSON_NAME] [PE…" at bounding box center [784, 30] width 1568 height 61
click at [1508, 35] on span "[PERSON_NAME]" at bounding box center [1475, 32] width 91 height 14
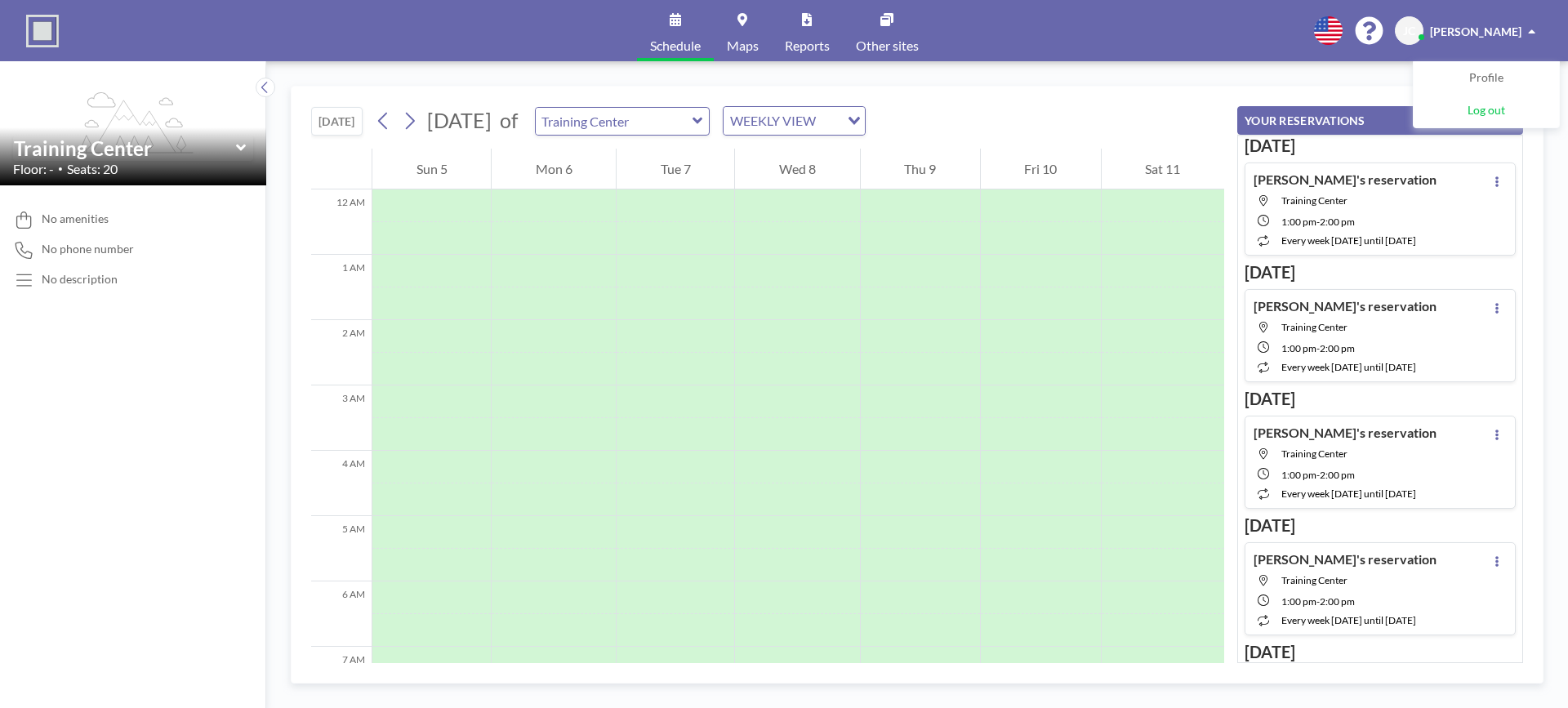
click at [1477, 110] on span "Log out" at bounding box center [1486, 111] width 37 height 16
